Goal: Task Accomplishment & Management: Use online tool/utility

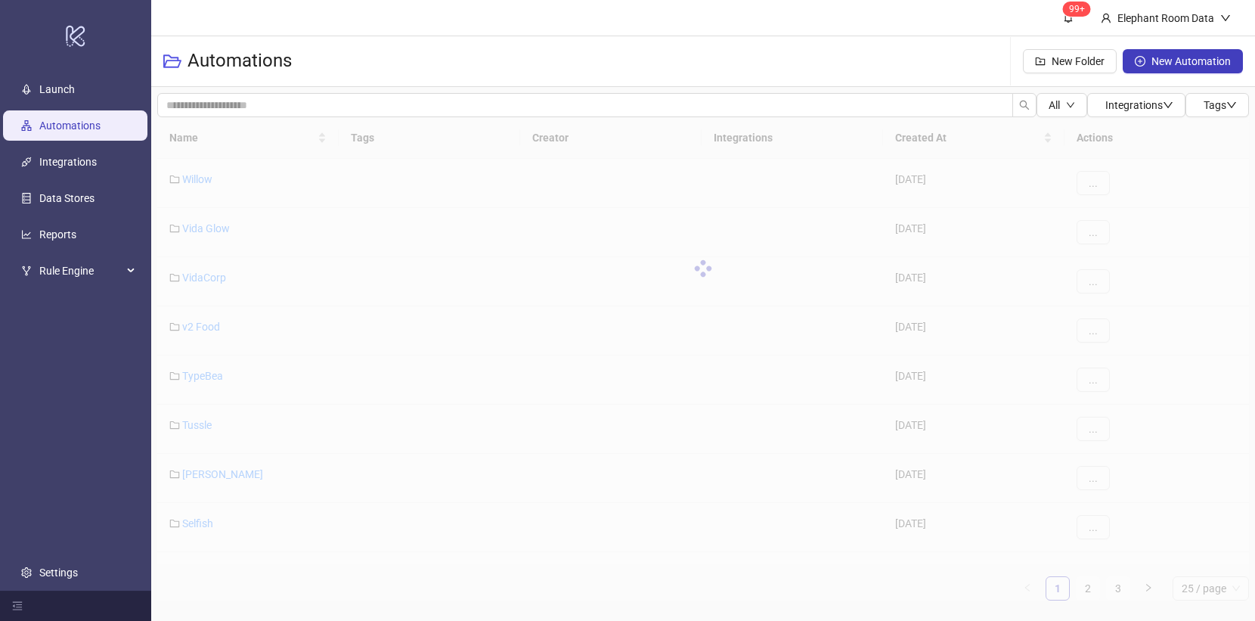
click at [206, 139] on div at bounding box center [703, 268] width 1092 height 302
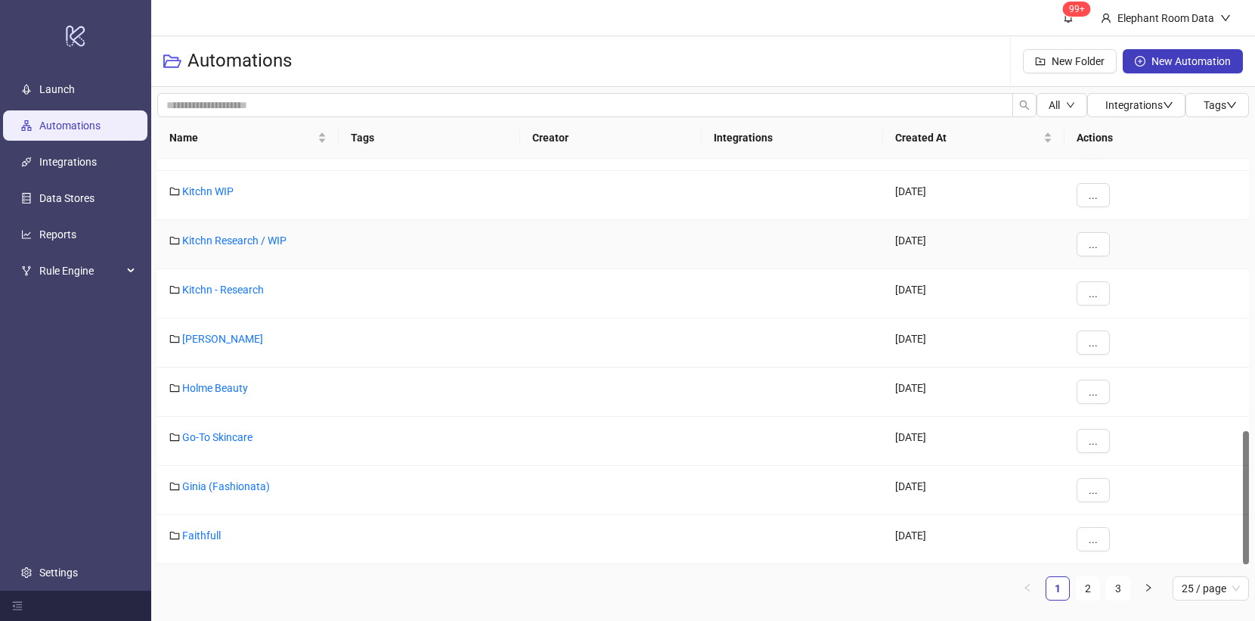
scroll to position [324, 0]
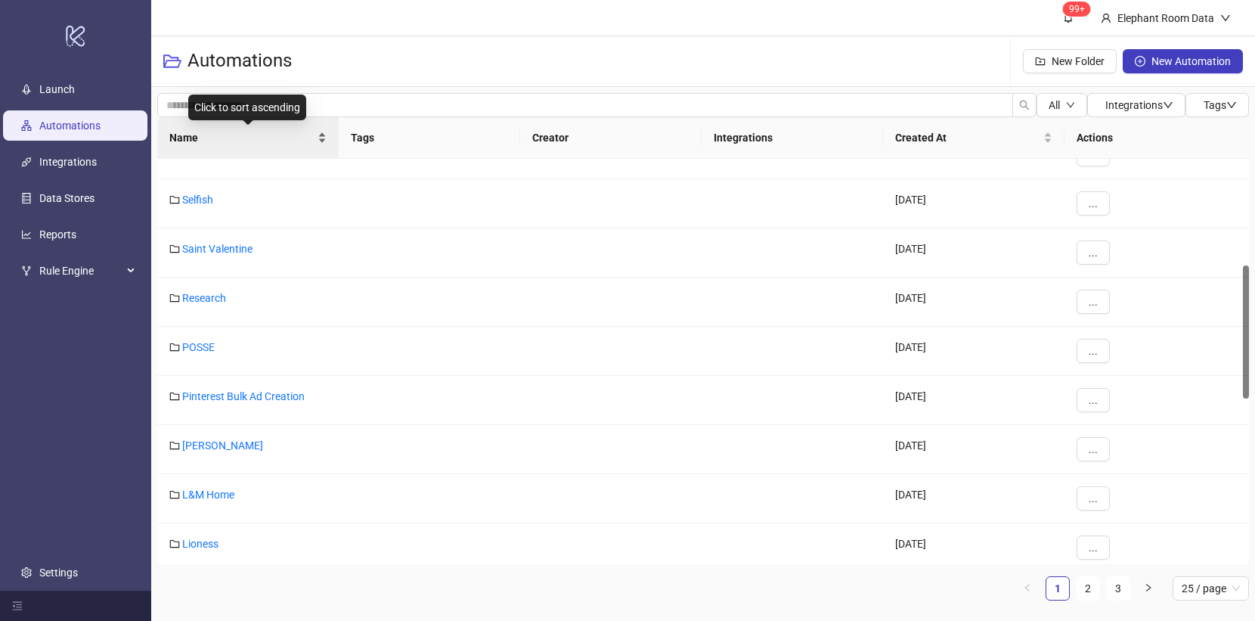
click at [223, 141] on span "Name" at bounding box center [241, 137] width 145 height 17
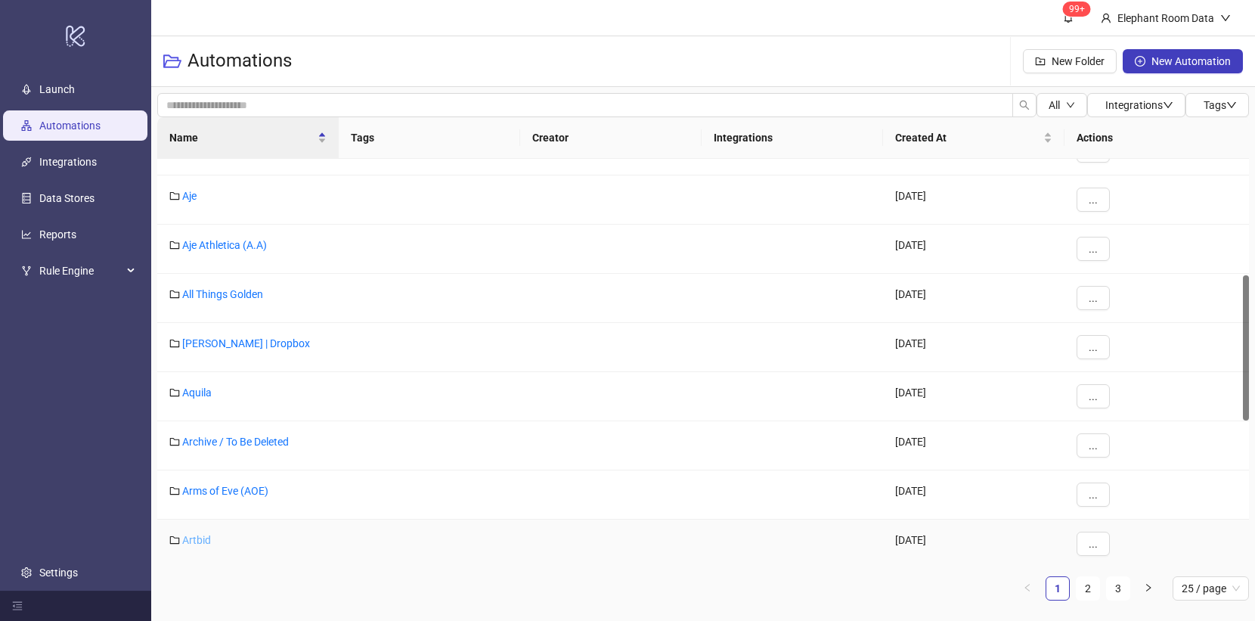
click at [206, 536] on link "Artbid" at bounding box center [196, 540] width 29 height 12
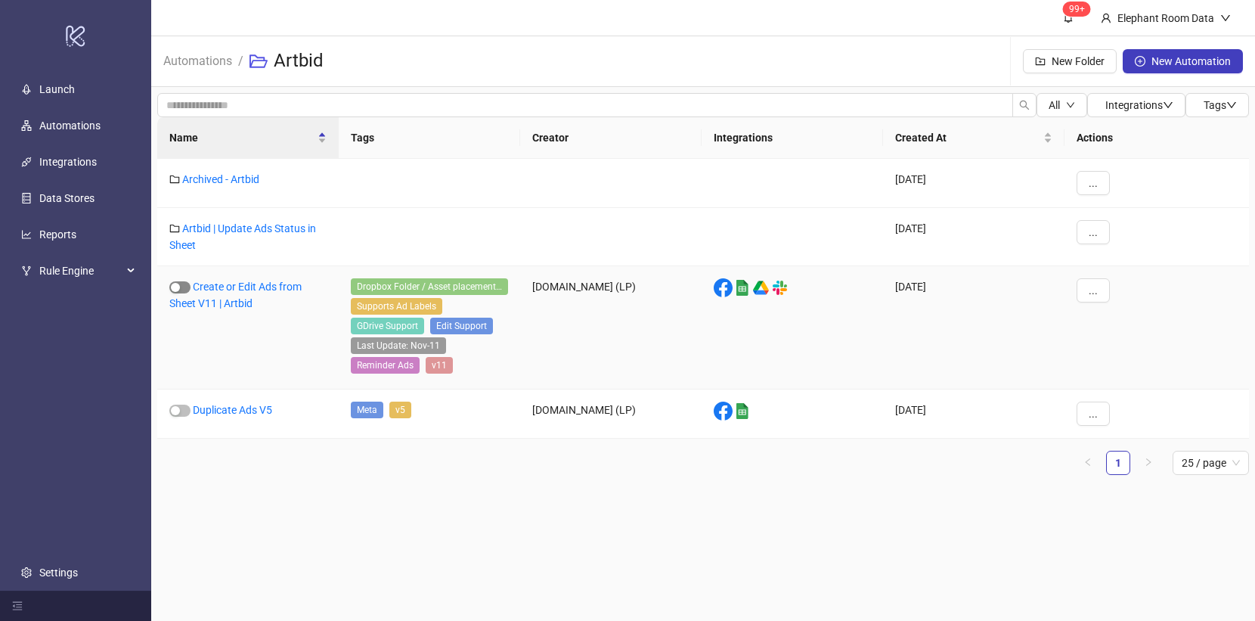
click at [183, 289] on span "button" at bounding box center [179, 287] width 21 height 12
click at [253, 289] on link "Create or Edit Ads from Sheet V11 | Artbid" at bounding box center [235, 295] width 132 height 29
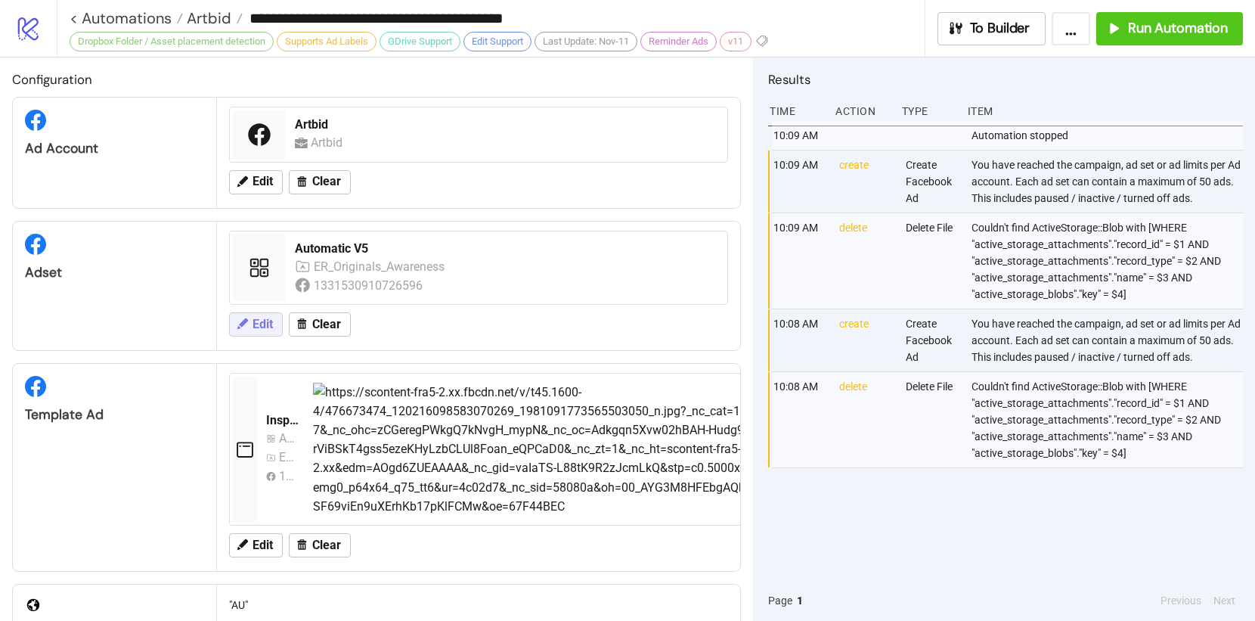
click at [256, 333] on button "Edit" at bounding box center [256, 324] width 54 height 24
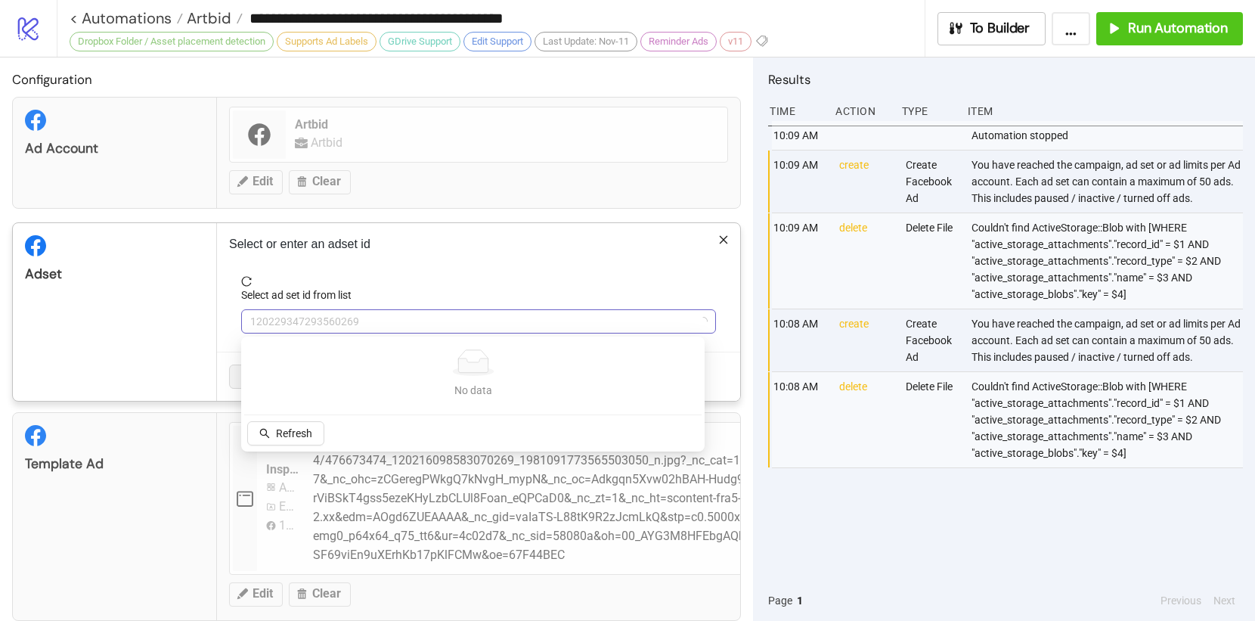
click at [325, 322] on span "120229347293560269" at bounding box center [478, 321] width 457 height 23
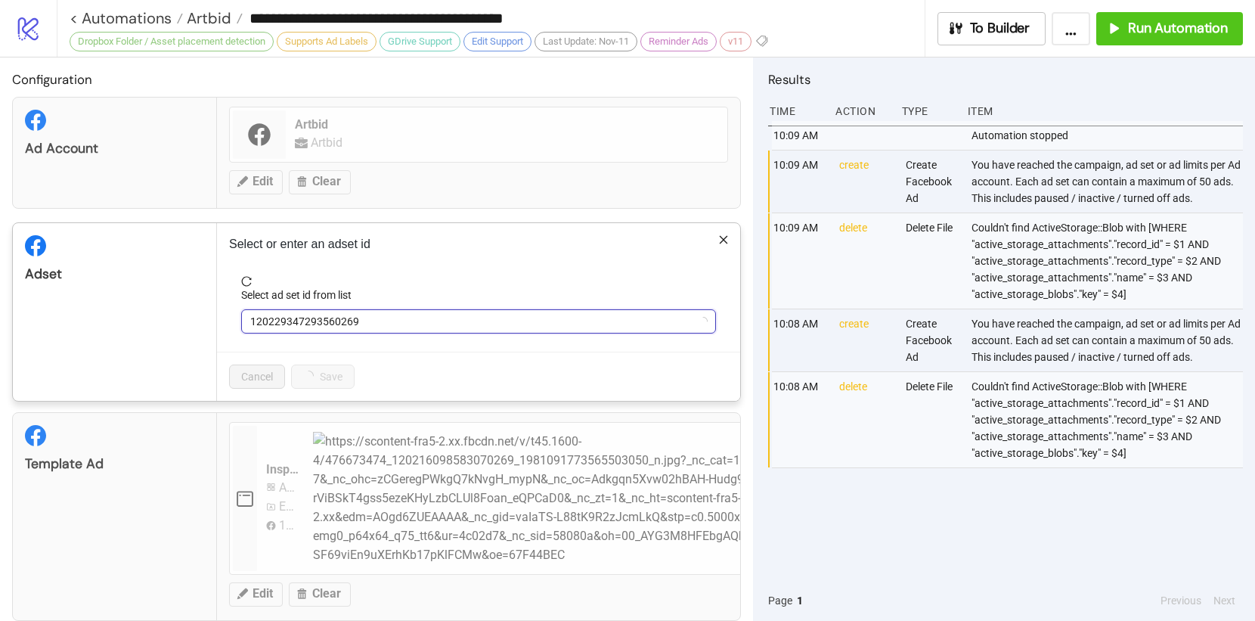
click at [325, 322] on span "120229347293560269" at bounding box center [478, 321] width 457 height 23
click at [287, 327] on span "Automatic V5" at bounding box center [478, 321] width 457 height 23
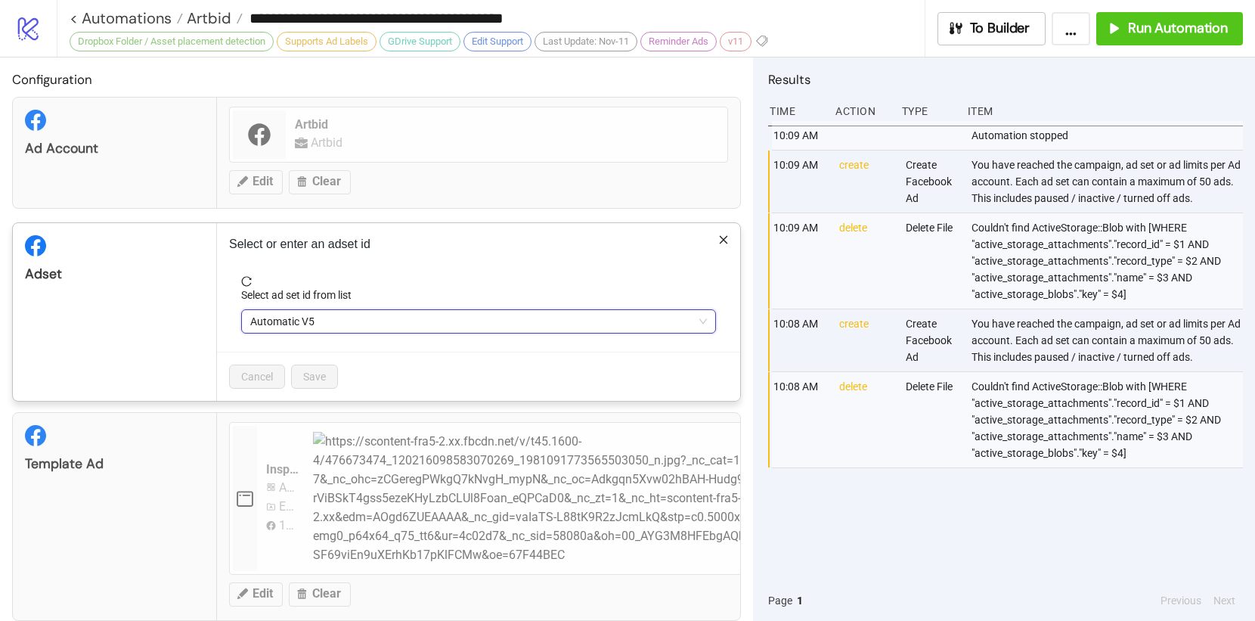
click at [287, 327] on span "Automatic V5" at bounding box center [478, 321] width 457 height 23
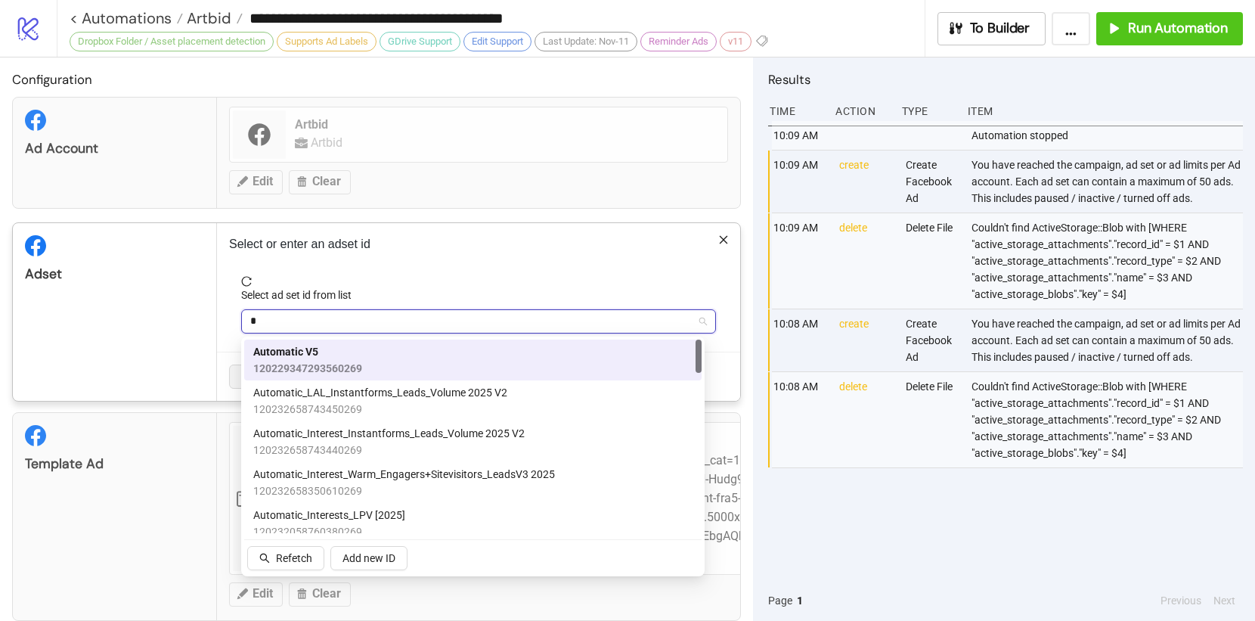
type input "**"
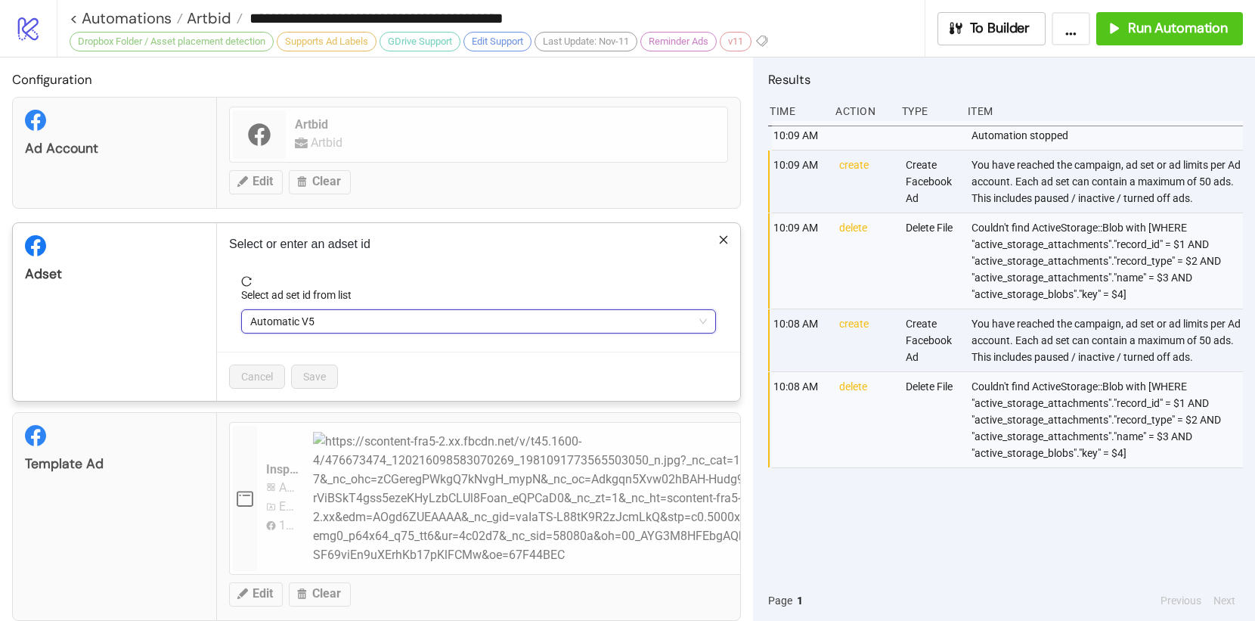
click at [321, 330] on span "Automatic V5" at bounding box center [478, 321] width 457 height 23
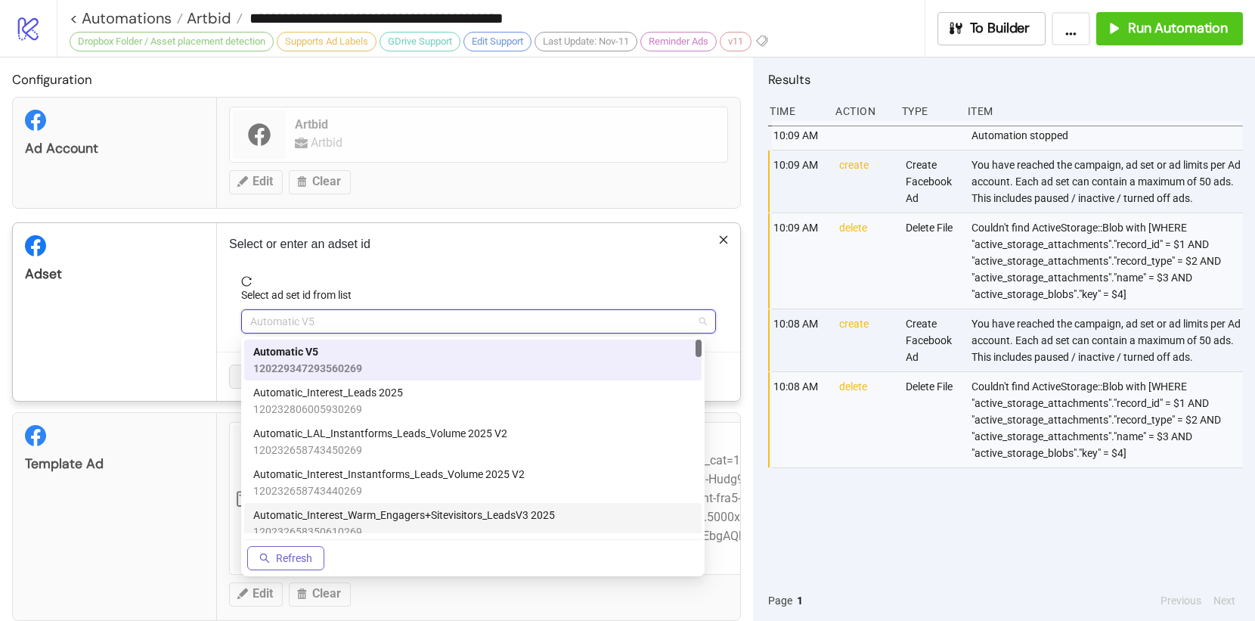
click at [279, 557] on span "Refresh" at bounding box center [294, 558] width 36 height 12
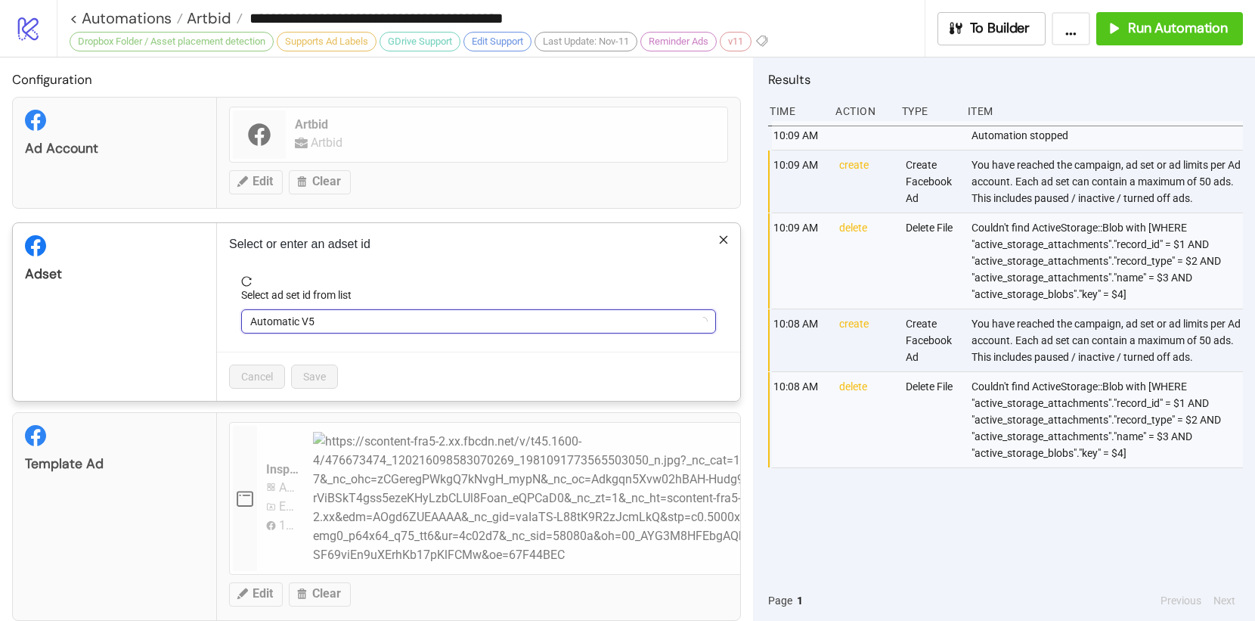
click at [318, 320] on span "Automatic V5" at bounding box center [478, 321] width 457 height 23
click at [330, 322] on span "Automatic V5" at bounding box center [478, 321] width 457 height 23
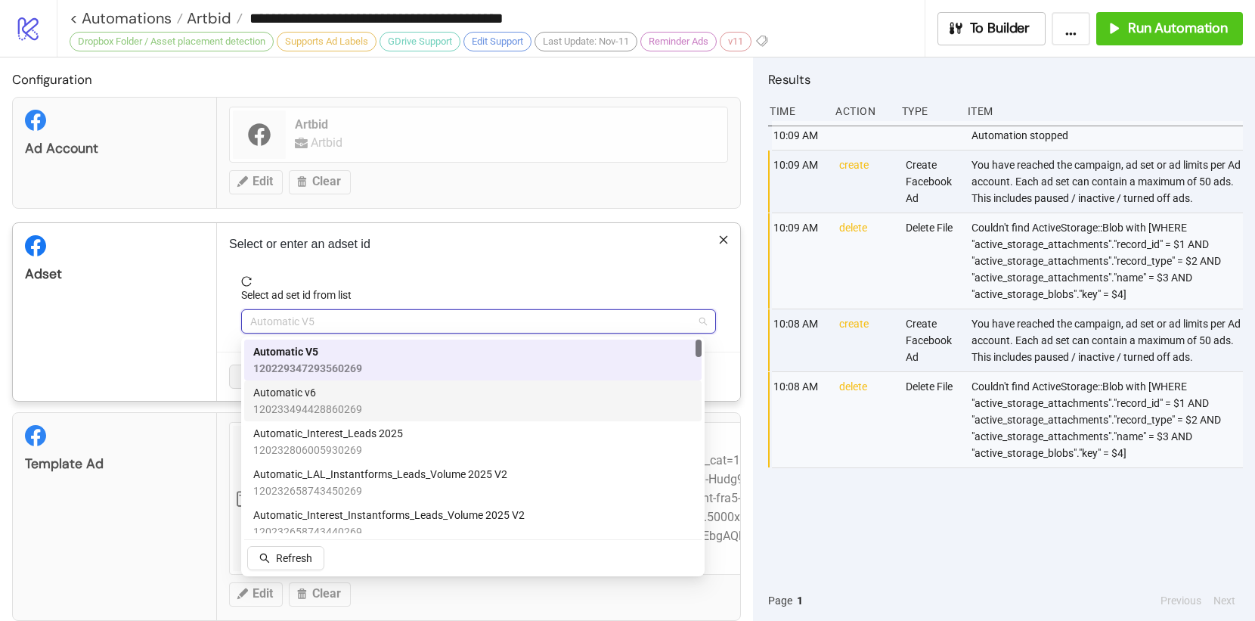
click at [325, 413] on span "120233494428860269" at bounding box center [307, 409] width 109 height 17
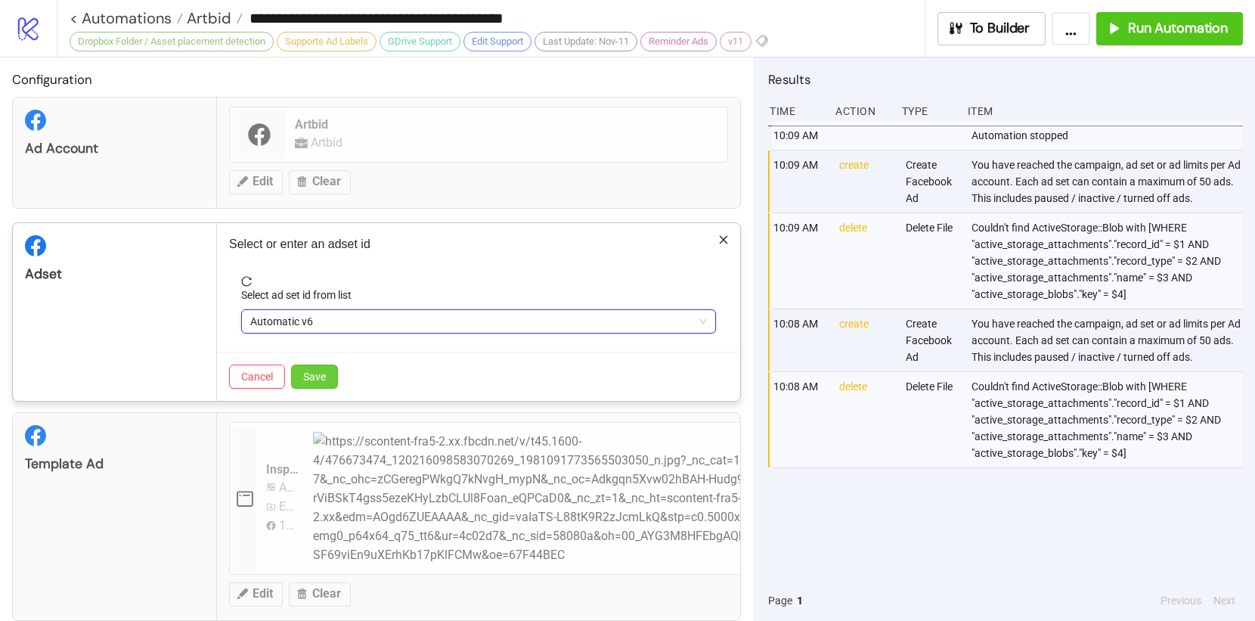
click at [328, 370] on button "Save" at bounding box center [314, 376] width 47 height 24
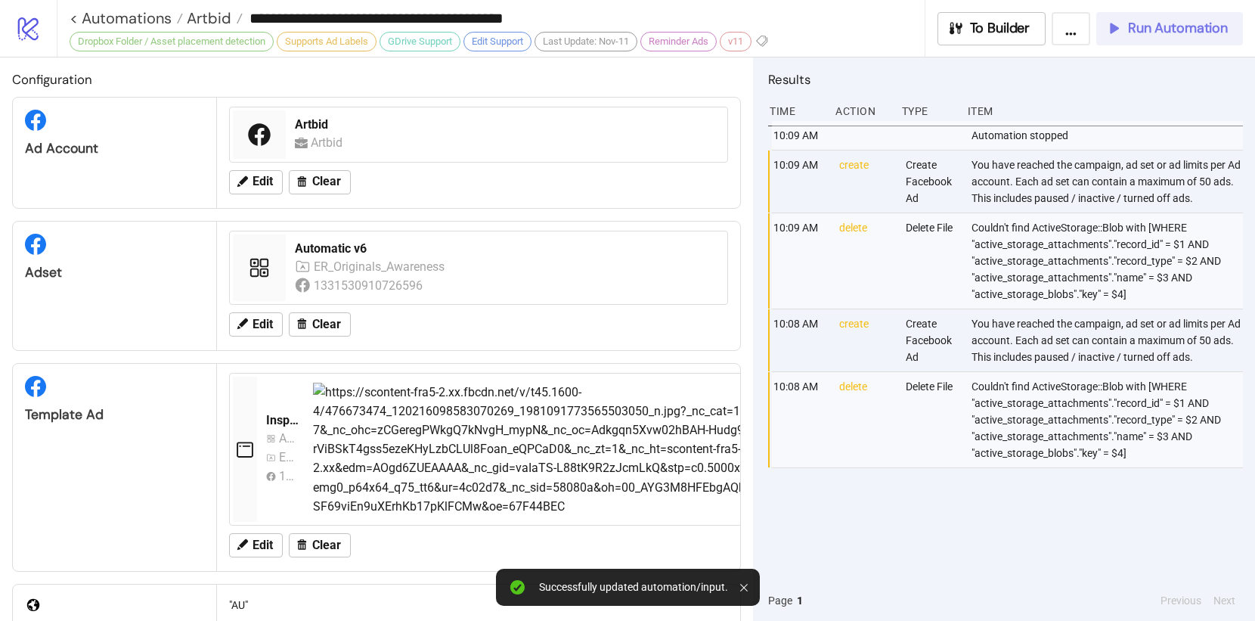
click at [1163, 34] on span "Run Automation" at bounding box center [1178, 28] width 100 height 17
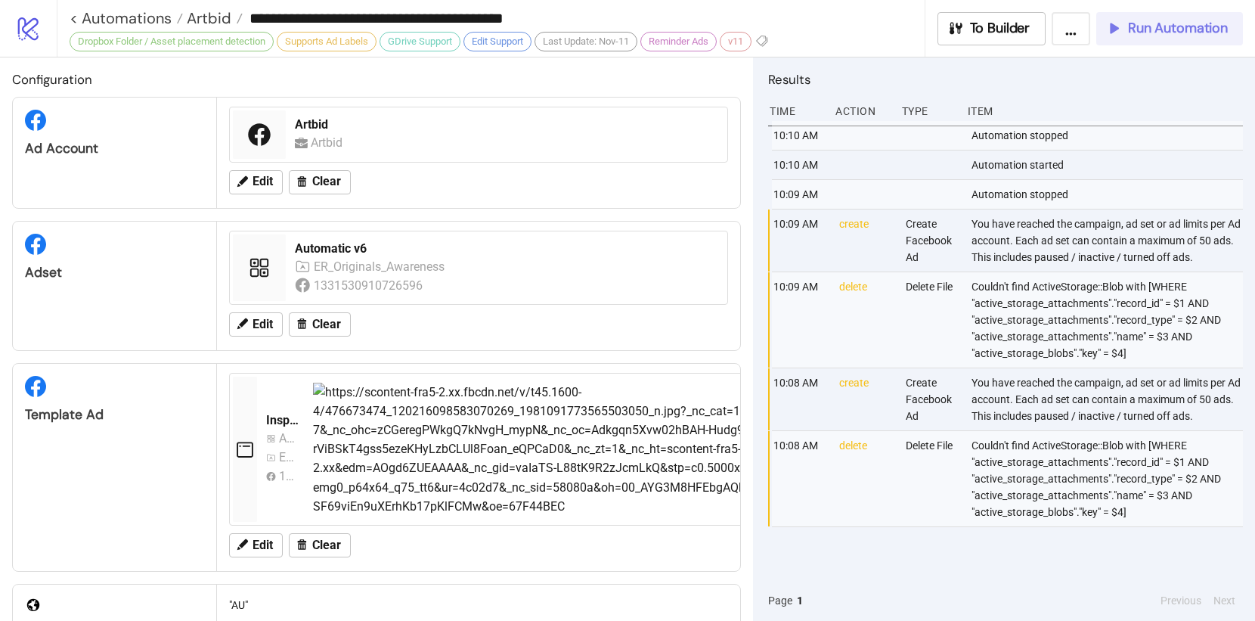
click at [1161, 33] on span "Run Automation" at bounding box center [1178, 28] width 100 height 17
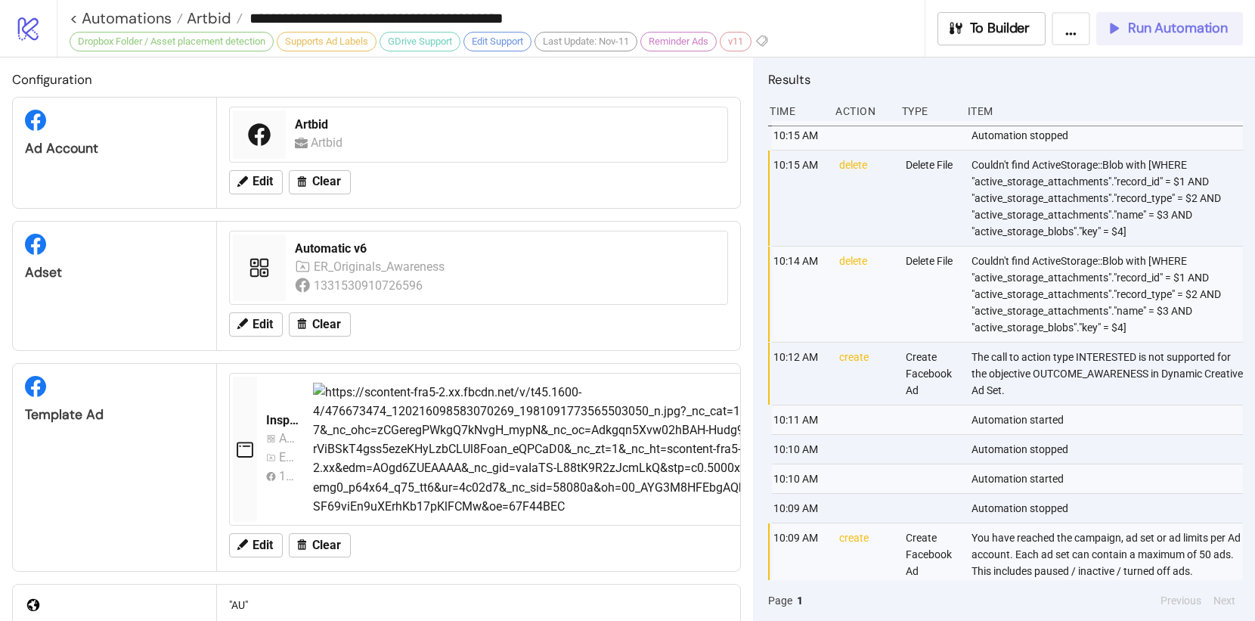
click at [1178, 31] on span "Run Automation" at bounding box center [1178, 28] width 100 height 17
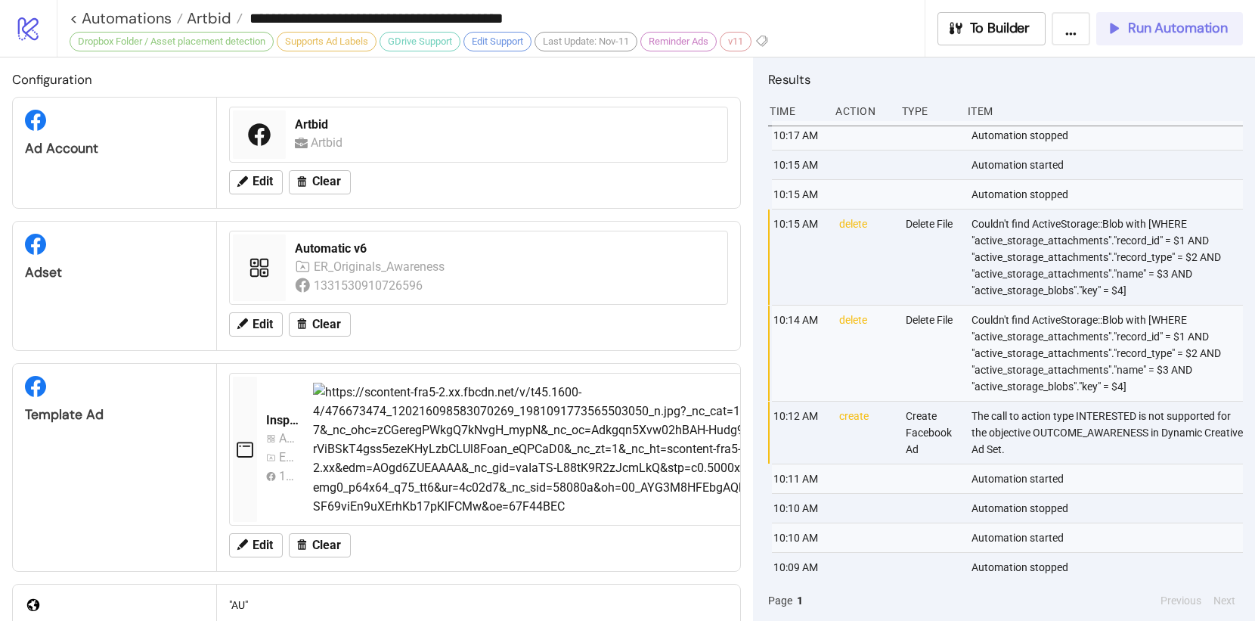
click at [1122, 17] on button "Run Automation" at bounding box center [1169, 28] width 147 height 33
